Goal: Obtain resource: Obtain resource

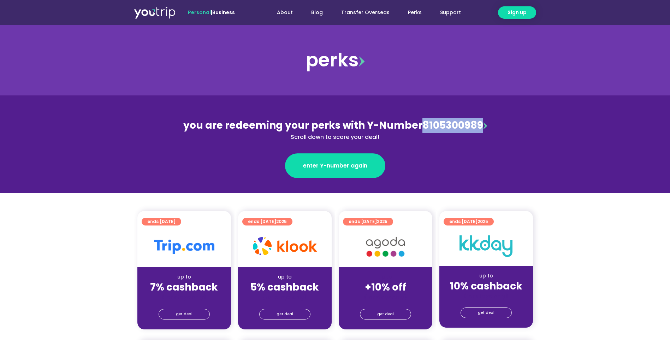
drag, startPoint x: 481, startPoint y: 127, endPoint x: 419, endPoint y: 130, distance: 61.9
click at [419, 130] on div "you are redeeming your perks with Y-Number 8105300989 Scroll down to score your…" at bounding box center [335, 129] width 307 height 23
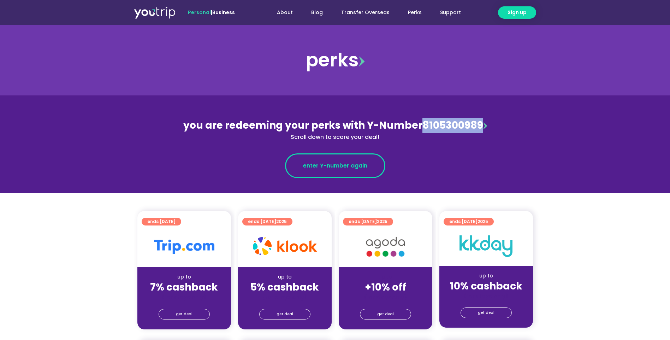
copy div "8105300989"
click at [344, 162] on span "enter Y-number again" at bounding box center [335, 165] width 64 height 8
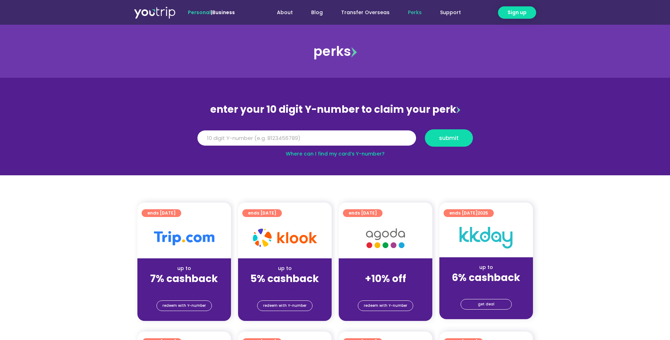
click at [287, 125] on div "enter your 10 digit Y-number to claim your perk Y Number submit Where can I fin…" at bounding box center [335, 128] width 283 height 57
click at [290, 135] on input "Y Number" at bounding box center [307, 138] width 219 height 16
paste input "8105300989"
type input "8105300989"
click at [453, 139] on span "submit" at bounding box center [449, 137] width 20 height 5
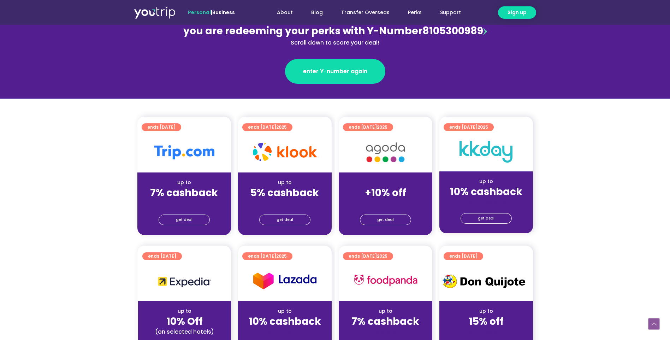
scroll to position [141, 0]
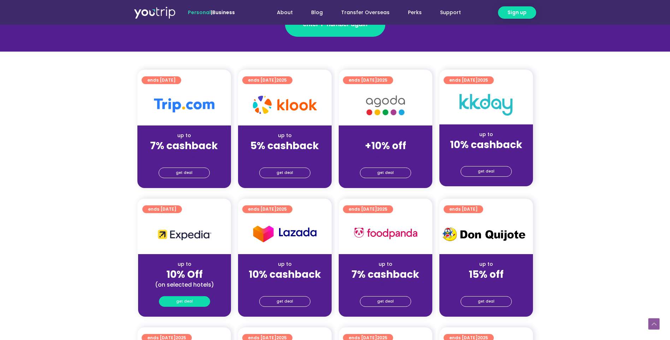
click at [185, 303] on span "get deal" at bounding box center [184, 301] width 17 height 10
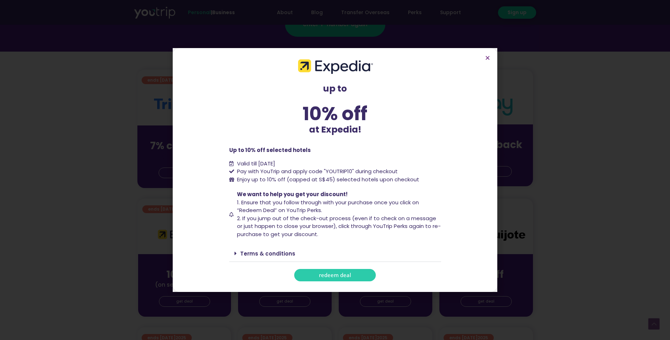
click at [347, 272] on span "redeem deal" at bounding box center [335, 274] width 32 height 5
click at [342, 276] on span "redeem deal" at bounding box center [335, 274] width 32 height 5
